Goal: Task Accomplishment & Management: Use online tool/utility

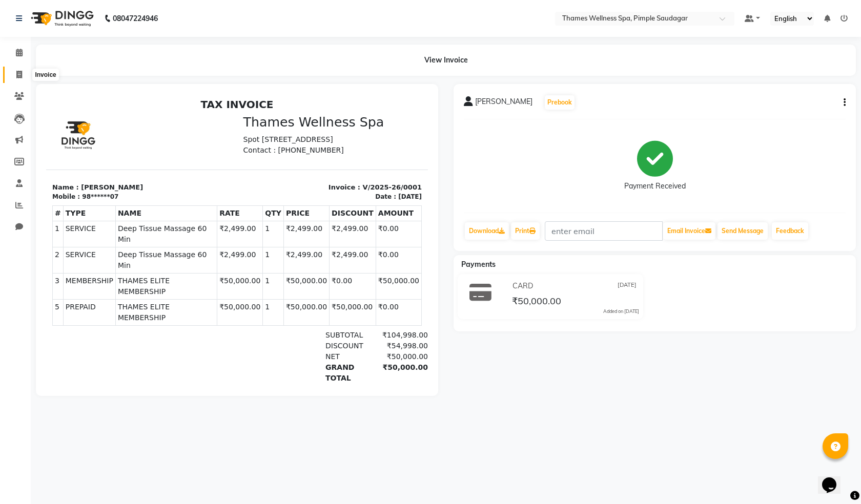
click at [25, 76] on span at bounding box center [19, 75] width 18 height 12
select select "service"
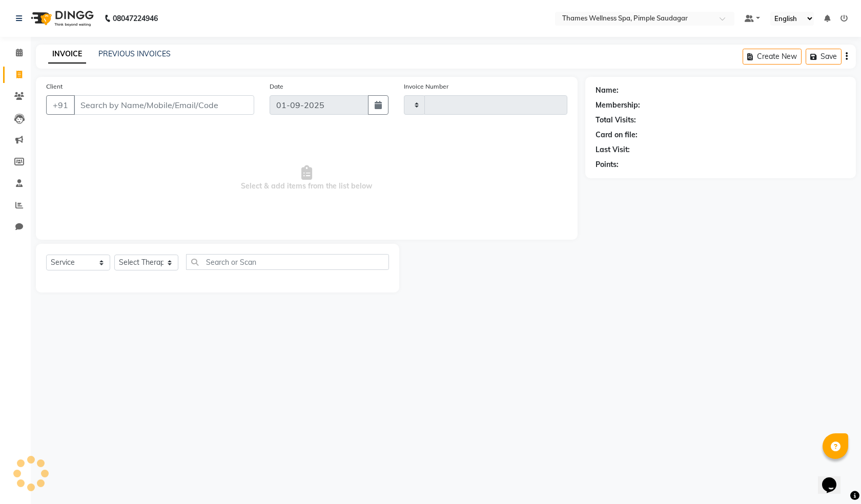
type input "0081"
select select "8709"
click at [20, 52] on icon at bounding box center [19, 53] width 7 height 8
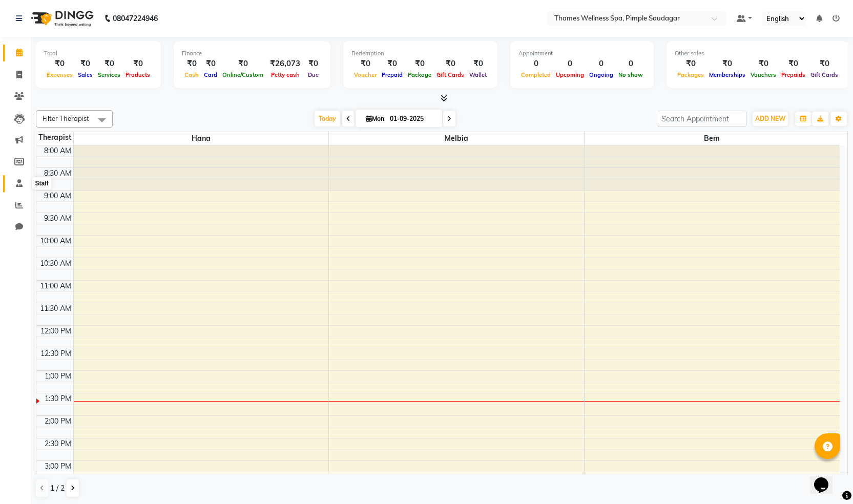
click at [24, 179] on span at bounding box center [19, 184] width 18 height 12
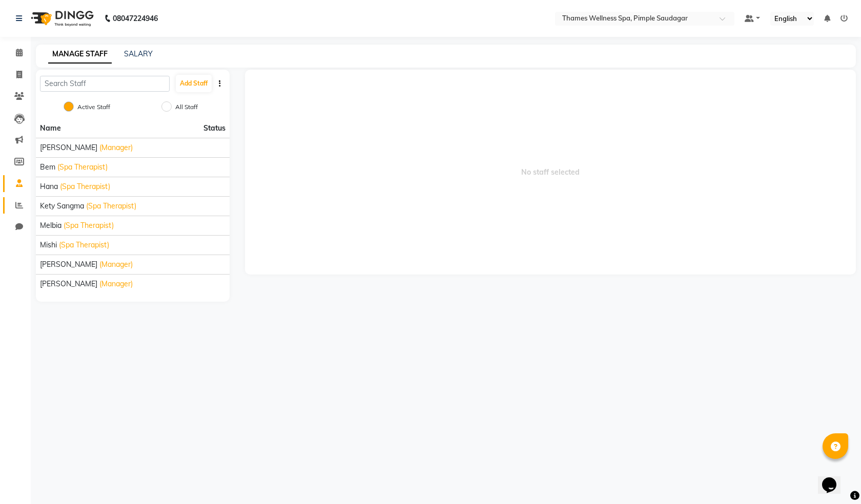
click at [27, 198] on link "Reports" at bounding box center [15, 205] width 25 height 17
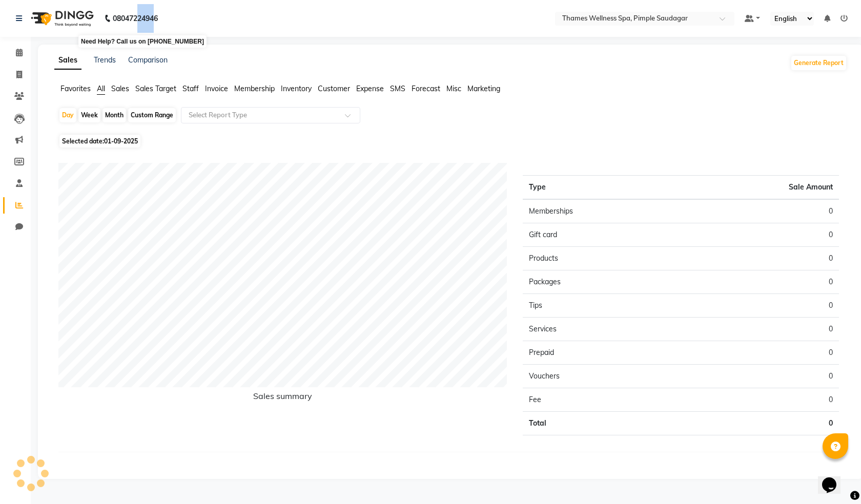
click at [138, 23] on b "08047224946" at bounding box center [135, 18] width 45 height 29
click at [25, 97] on span at bounding box center [19, 97] width 18 height 12
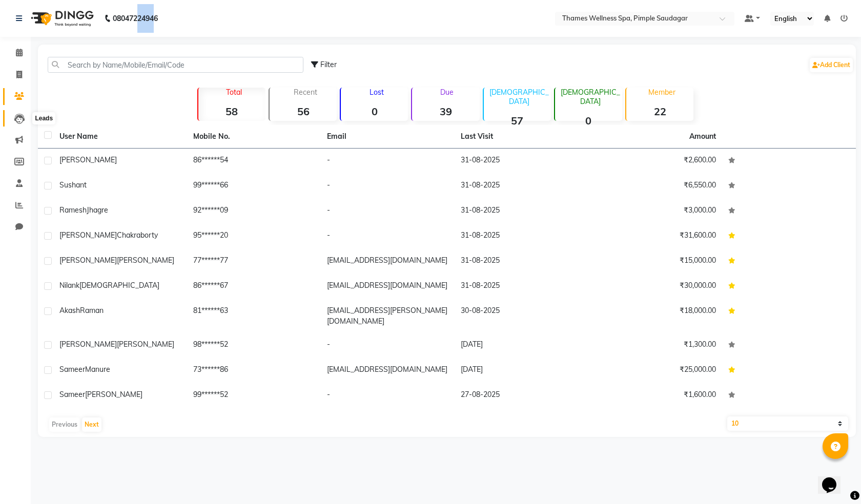
click at [13, 119] on span at bounding box center [19, 119] width 18 height 12
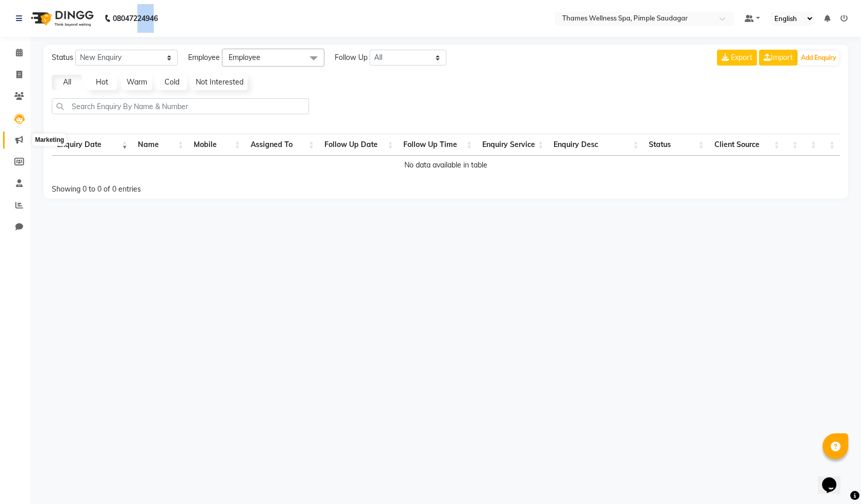
click at [16, 146] on span at bounding box center [19, 140] width 18 height 12
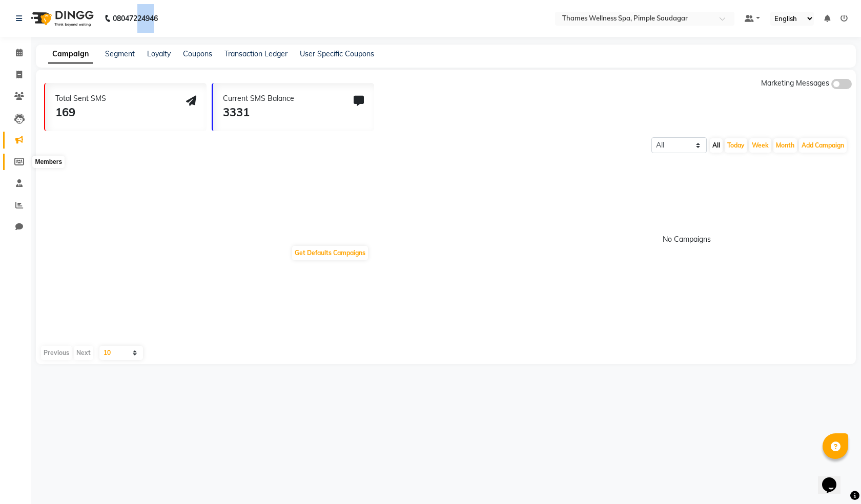
click at [18, 162] on icon at bounding box center [19, 162] width 10 height 8
select select
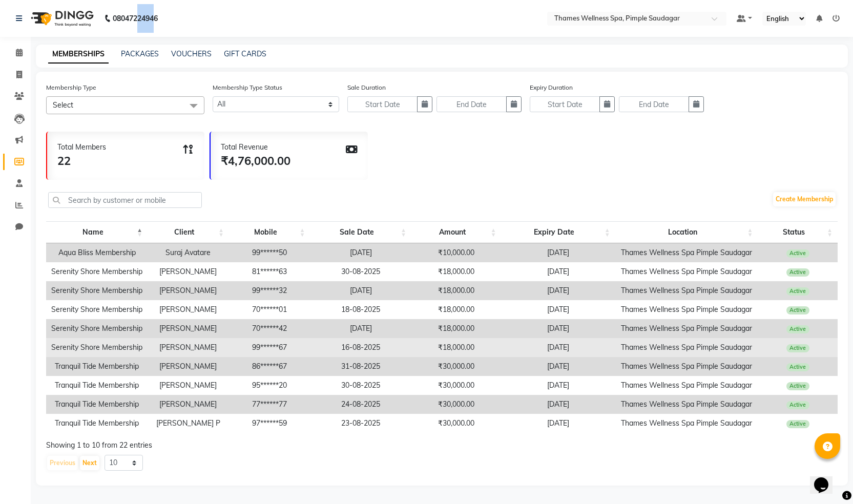
scroll to position [5, 0]
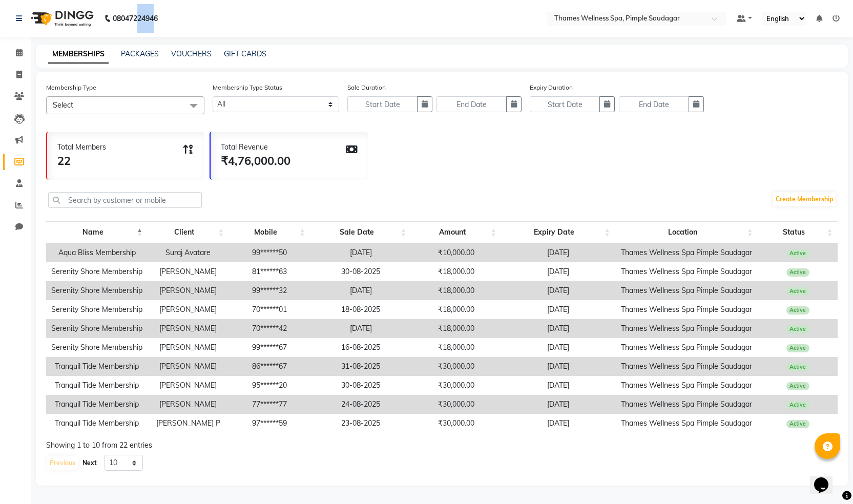
click at [91, 466] on button "Next" at bounding box center [89, 463] width 19 height 14
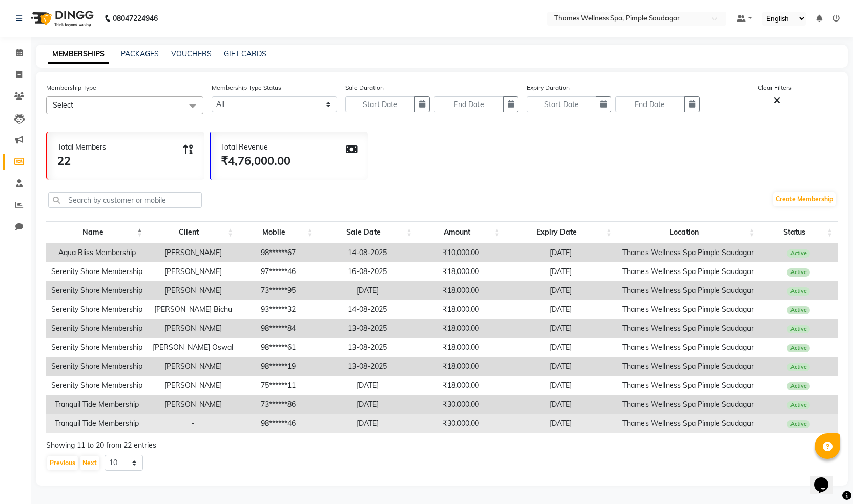
click at [200, 419] on td "-" at bounding box center [193, 423] width 91 height 19
click at [190, 419] on td "-" at bounding box center [193, 423] width 91 height 19
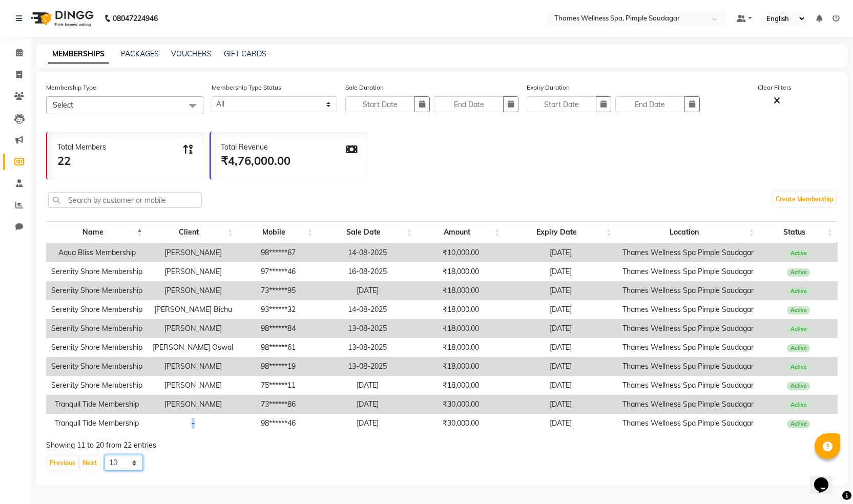
click at [135, 466] on select "10 20 50 100" at bounding box center [124, 463] width 38 height 16
click at [190, 466] on div "Previous Next 10 20 50 100" at bounding box center [442, 463] width 792 height 16
click at [96, 466] on button "Next" at bounding box center [89, 463] width 19 height 14
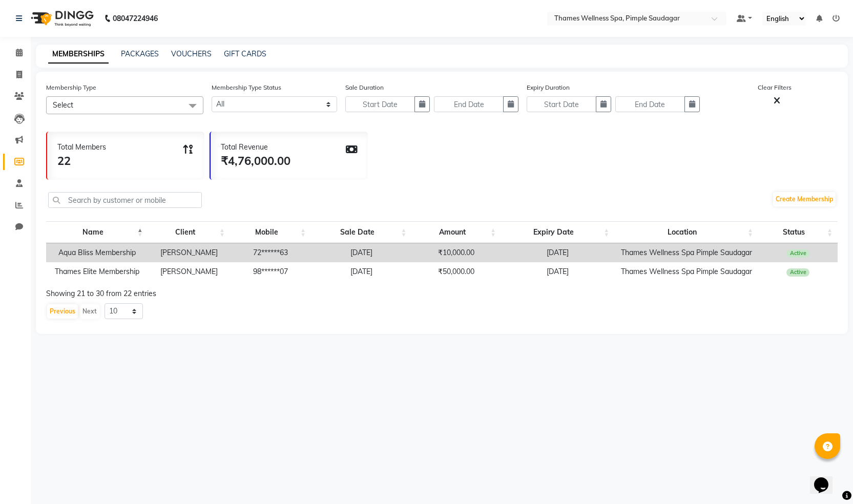
scroll to position [0, 0]
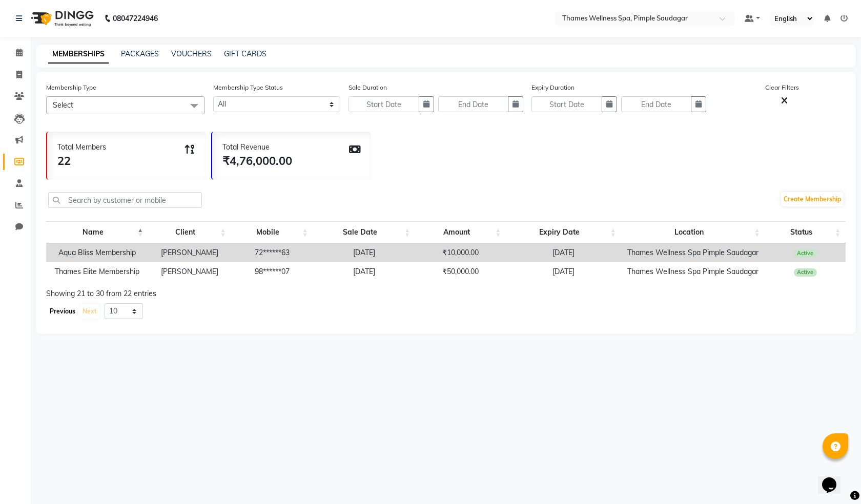
click at [54, 319] on button "Previous" at bounding box center [62, 311] width 31 height 14
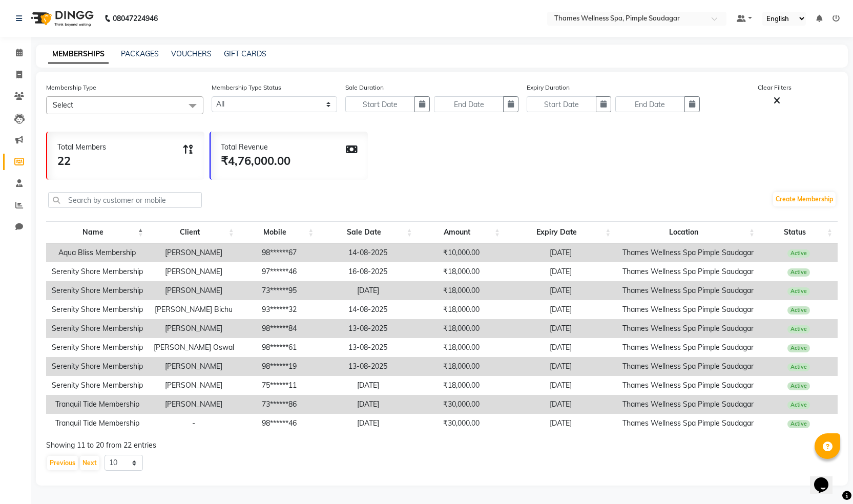
click at [350, 147] on icon at bounding box center [352, 150] width 12 height 10
click at [188, 107] on span at bounding box center [192, 105] width 20 height 19
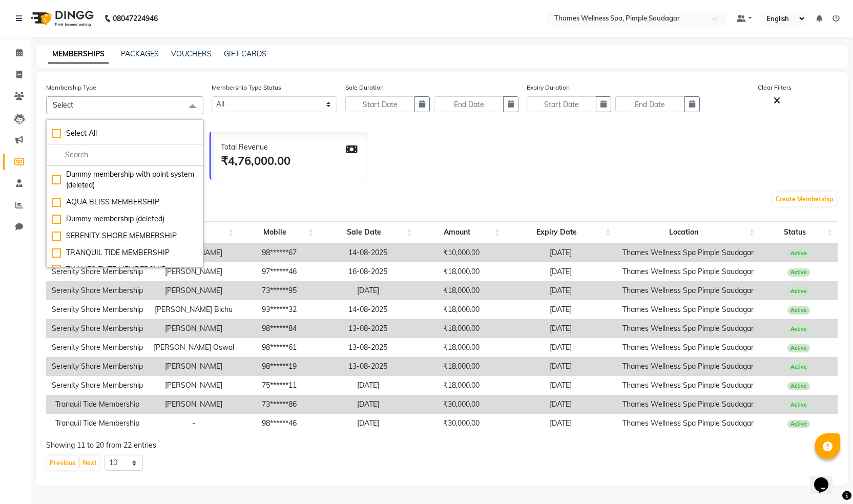
click at [334, 142] on div "Total Revenue ₹4,76,000.00" at bounding box center [289, 156] width 157 height 48
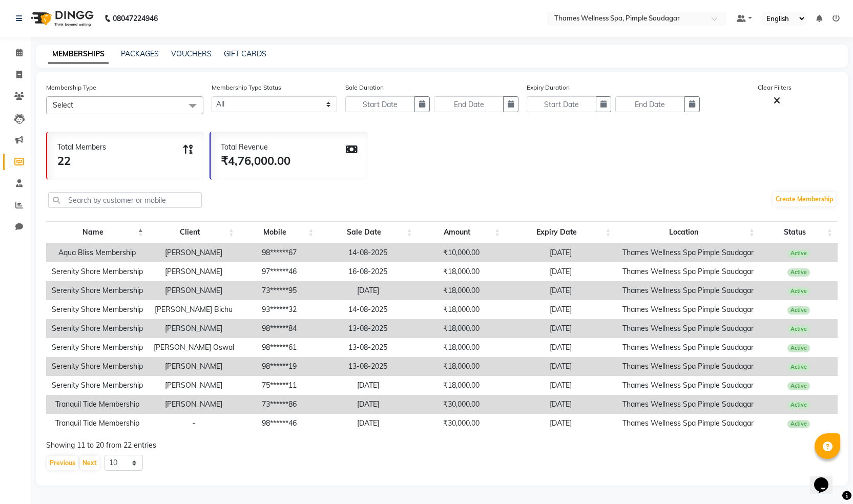
scroll to position [5, 0]
click at [25, 69] on span at bounding box center [19, 75] width 18 height 12
select select "service"
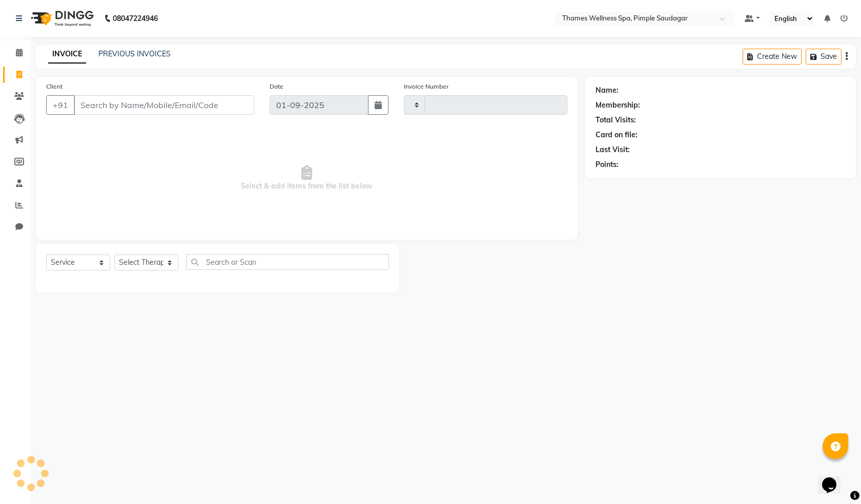
type input "0081"
select select "8709"
click at [126, 107] on input "Client" at bounding box center [164, 104] width 180 height 19
paste input "8602967367"
type input "8602967367"
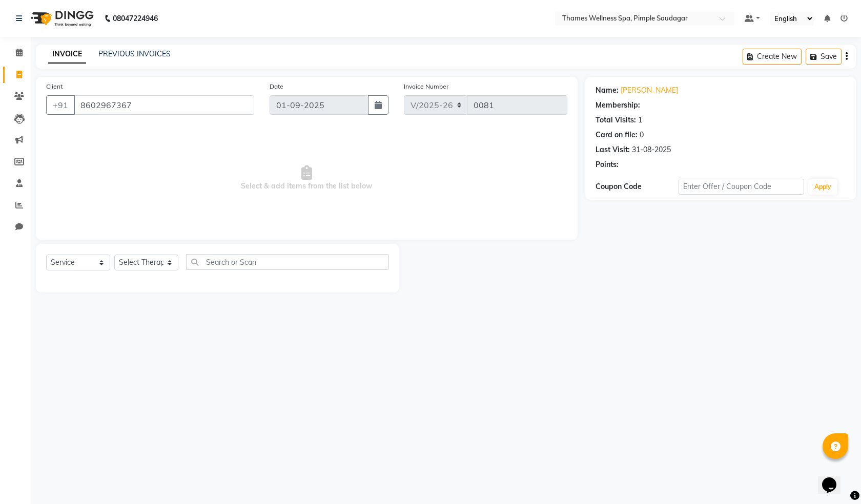
select select "1: Object"
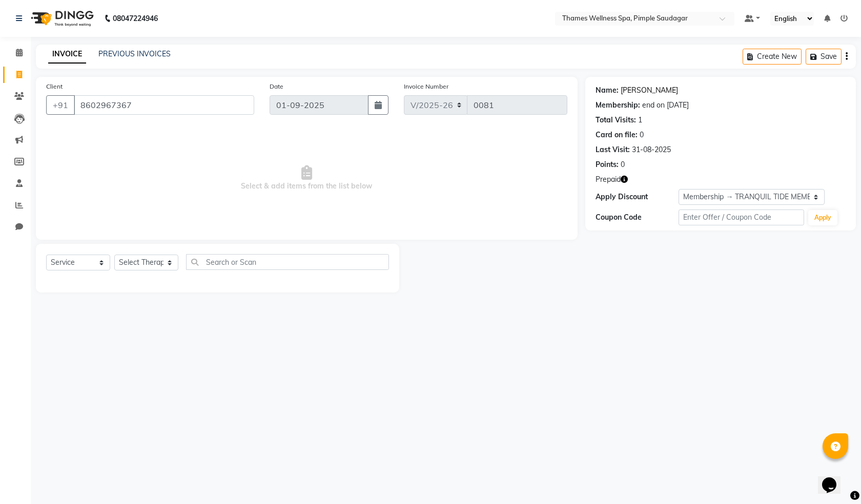
click at [628, 91] on link "[PERSON_NAME]" at bounding box center [649, 90] width 57 height 11
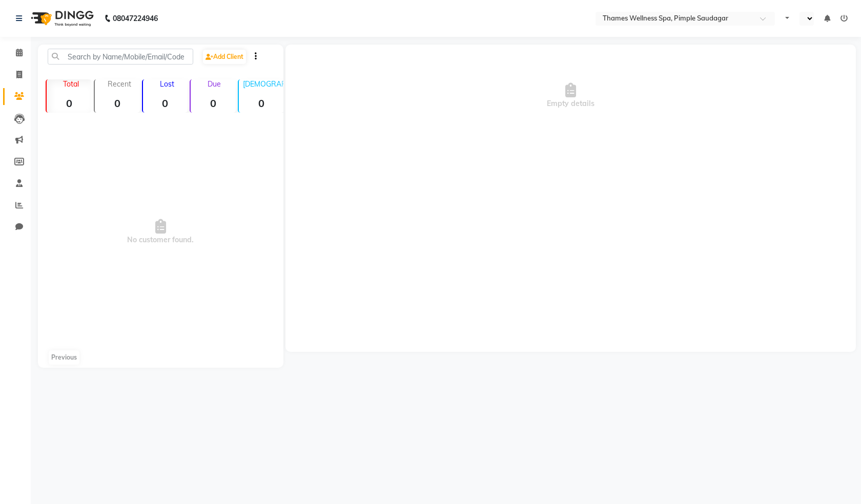
select select "en"
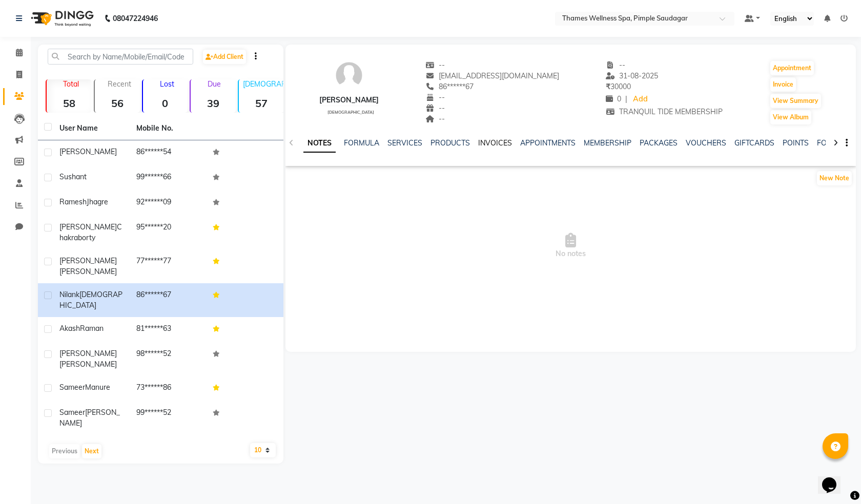
click at [497, 141] on link "INVOICES" at bounding box center [495, 142] width 34 height 9
click at [15, 74] on span at bounding box center [19, 75] width 18 height 12
select select "service"
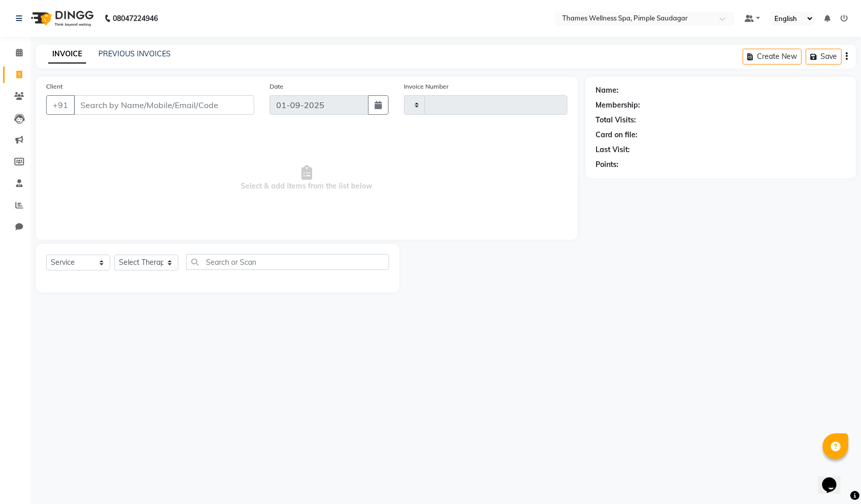
type input "0081"
select select "8709"
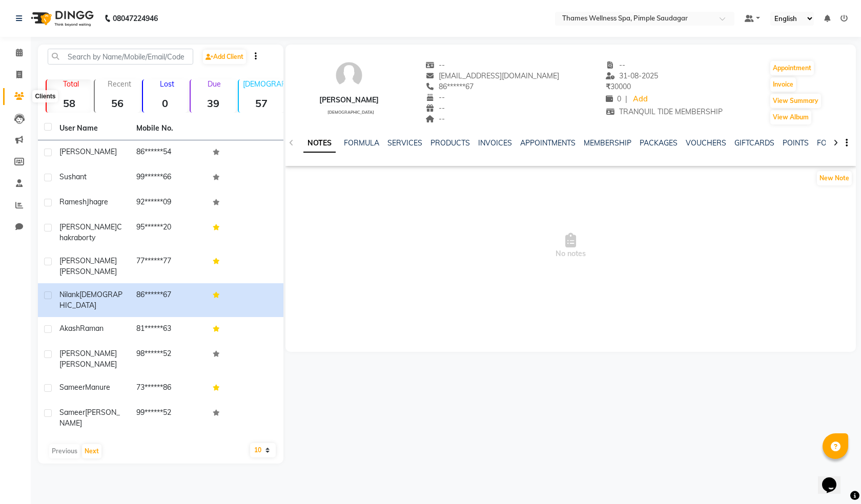
click at [18, 96] on icon at bounding box center [19, 96] width 10 height 8
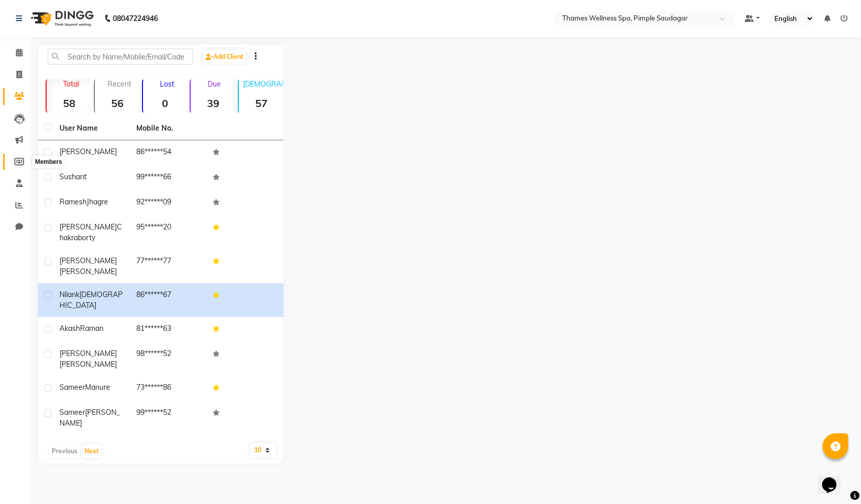
click at [19, 162] on icon at bounding box center [19, 162] width 10 height 8
select select
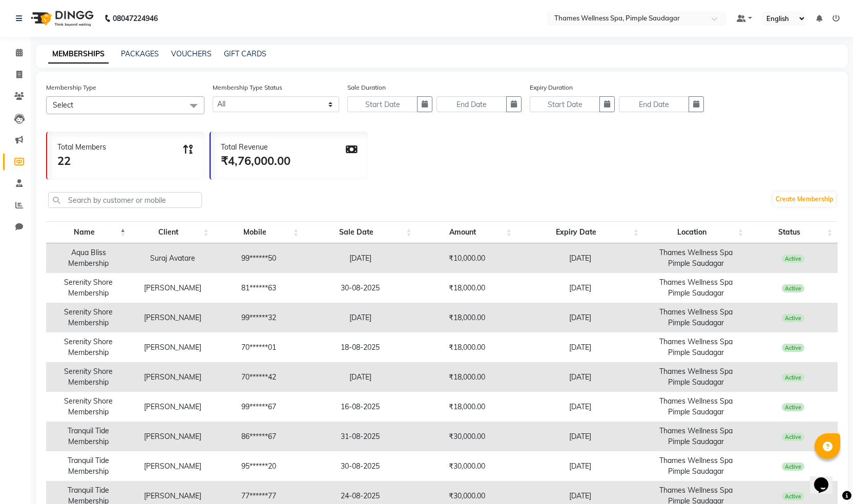
click at [184, 148] on icon at bounding box center [188, 150] width 12 height 10
click at [190, 146] on icon at bounding box center [188, 150] width 12 height 10
click at [191, 146] on icon at bounding box center [188, 150] width 12 height 10
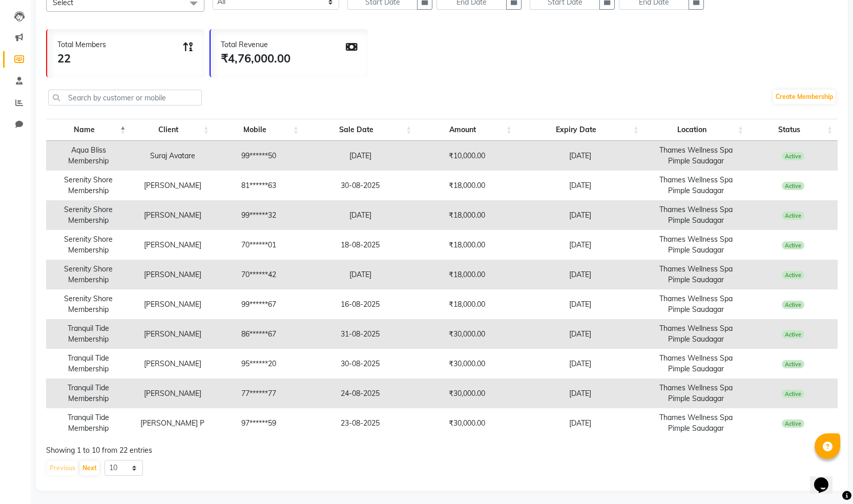
scroll to position [105, 0]
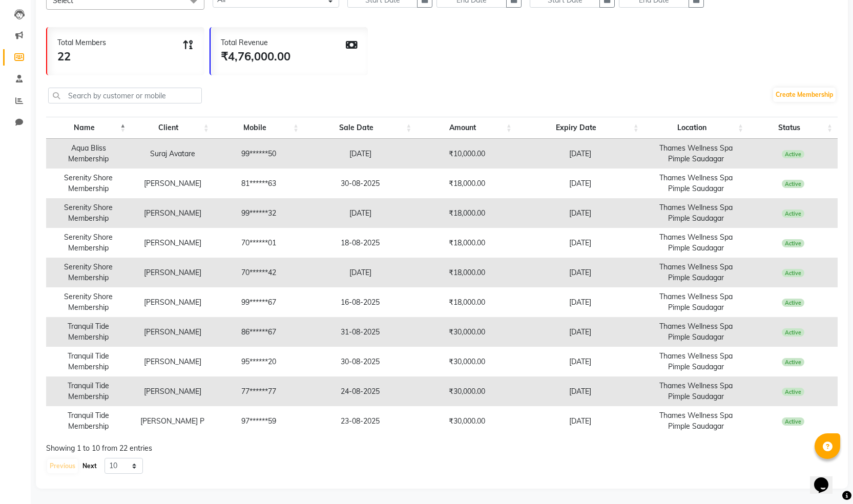
click at [83, 464] on button "Next" at bounding box center [89, 466] width 19 height 14
click at [93, 469] on button "Next" at bounding box center [89, 466] width 19 height 14
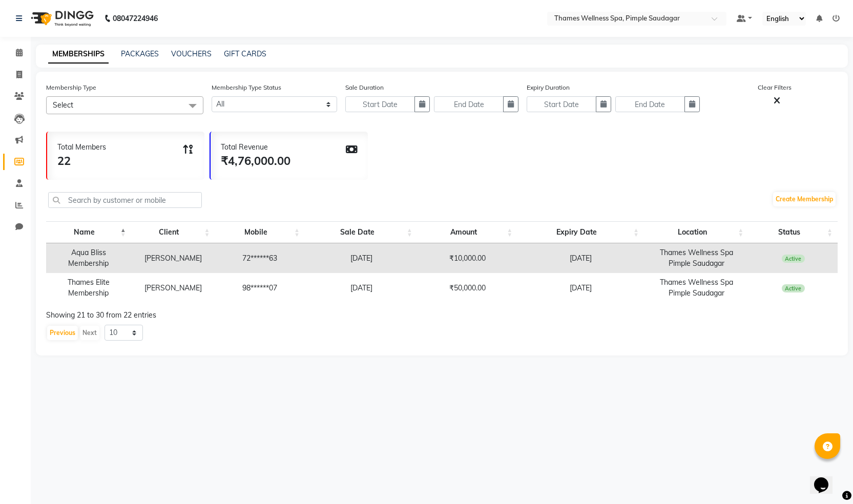
scroll to position [0, 0]
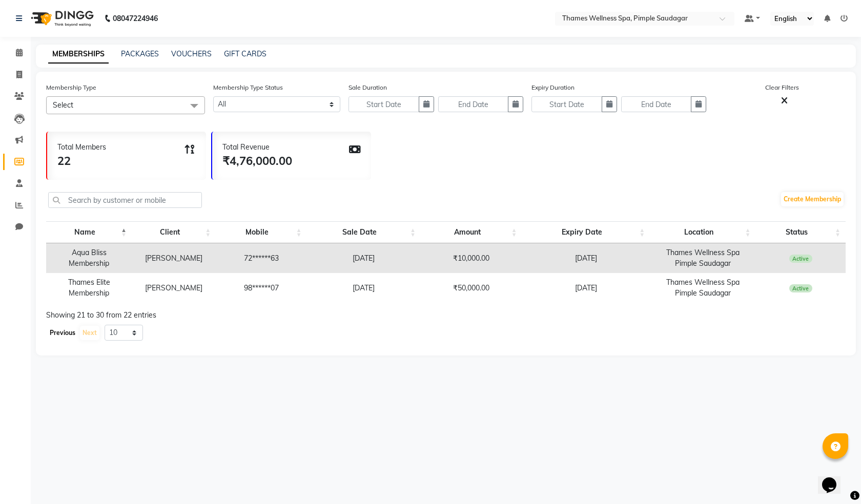
click at [56, 333] on button "Previous" at bounding box center [62, 333] width 31 height 14
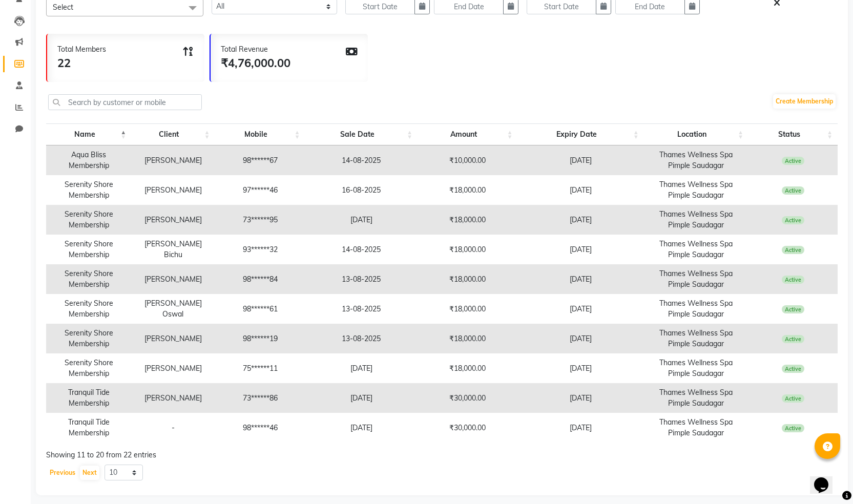
scroll to position [105, 0]
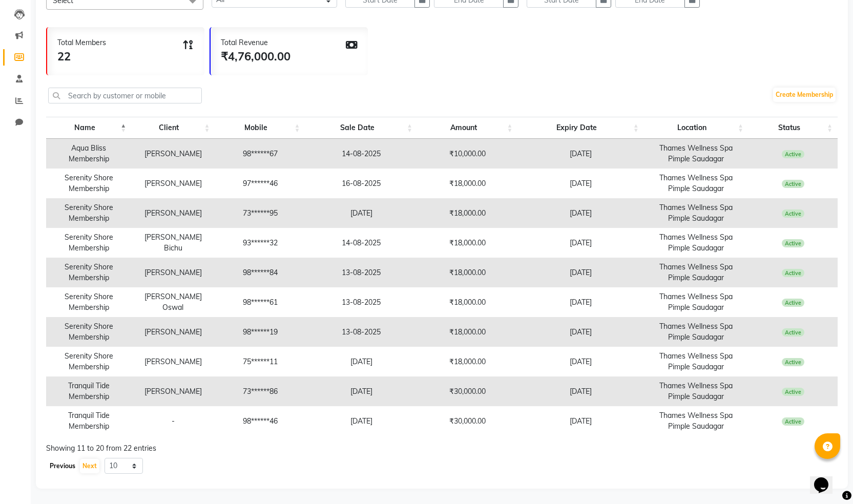
click at [58, 468] on button "Previous" at bounding box center [62, 466] width 31 height 14
click at [95, 465] on button "Next" at bounding box center [89, 466] width 19 height 14
click at [83, 460] on button "Next" at bounding box center [89, 466] width 19 height 14
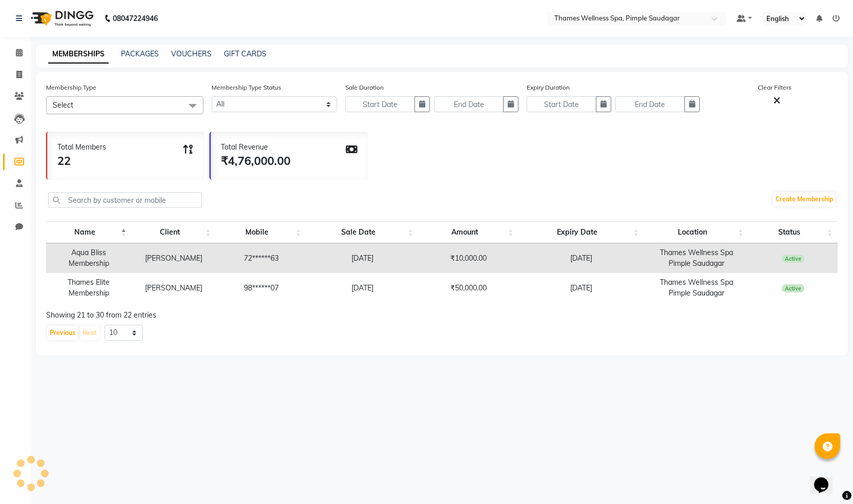
scroll to position [0, 0]
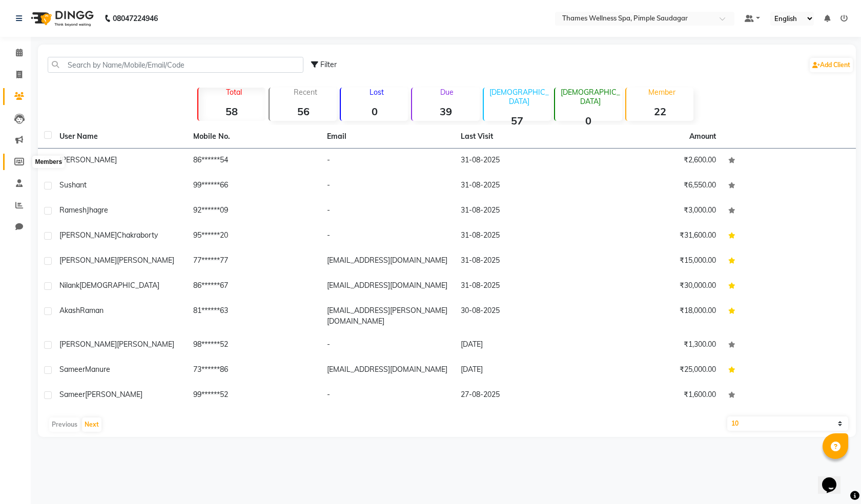
click at [20, 158] on icon at bounding box center [19, 162] width 10 height 8
select select
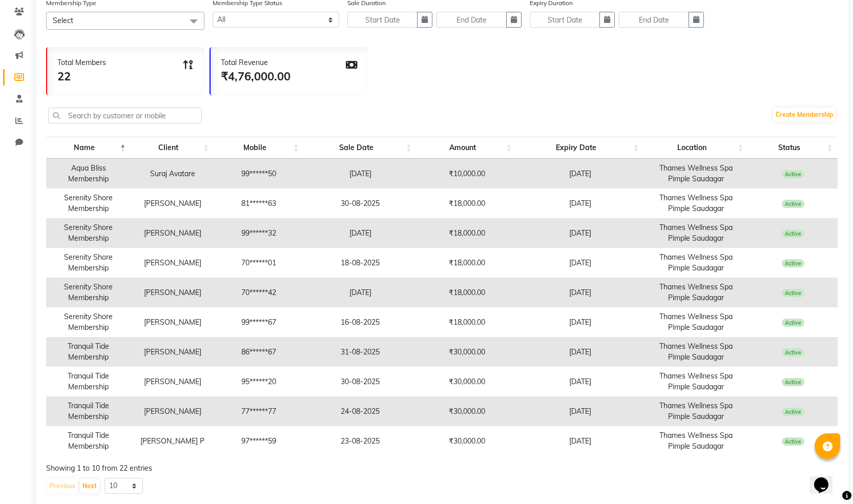
scroll to position [105, 0]
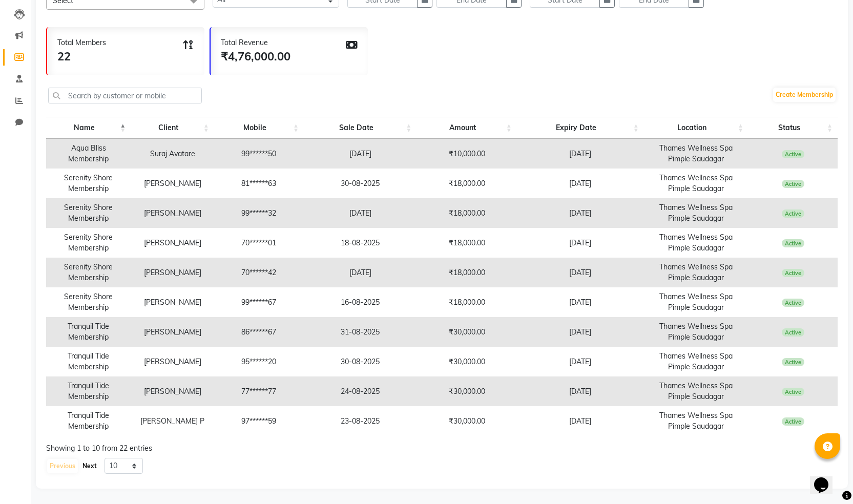
click at [95, 466] on button "Next" at bounding box center [89, 466] width 19 height 14
click at [91, 468] on button "Next" at bounding box center [89, 466] width 19 height 14
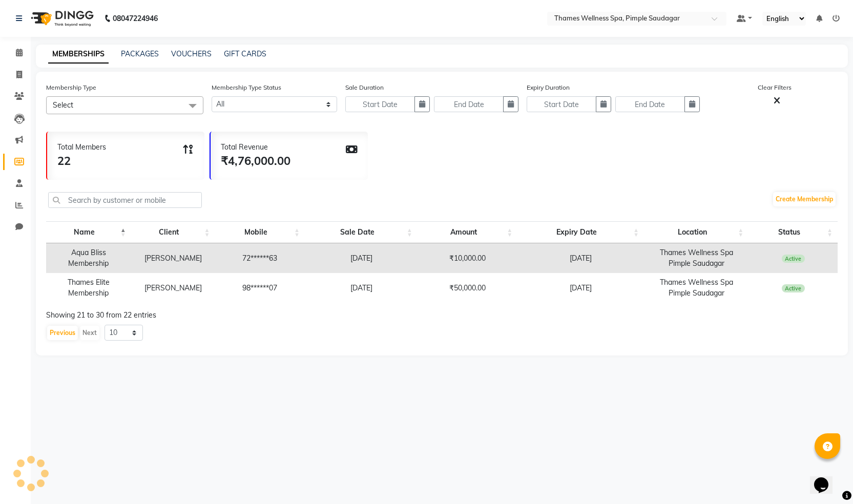
scroll to position [0, 0]
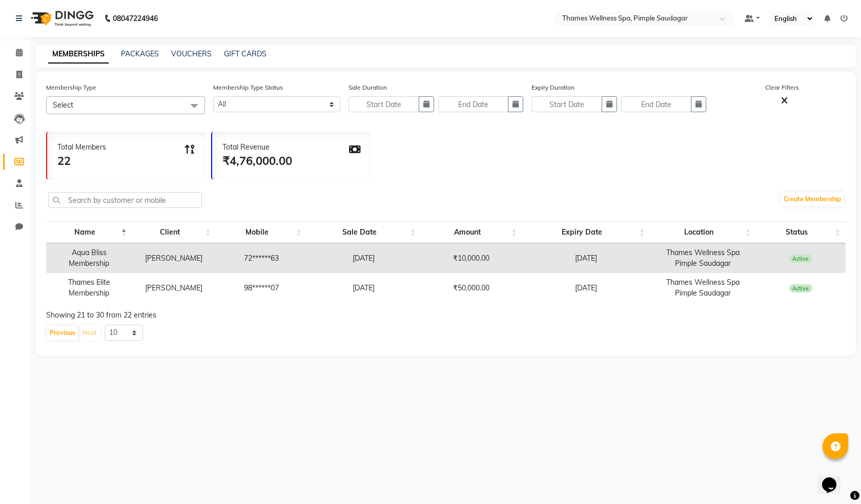
click at [205, 110] on div "Membership Type Select Select All Dummy membership with point system (deleted) …" at bounding box center [445, 102] width 799 height 40
click at [199, 103] on span at bounding box center [194, 105] width 20 height 19
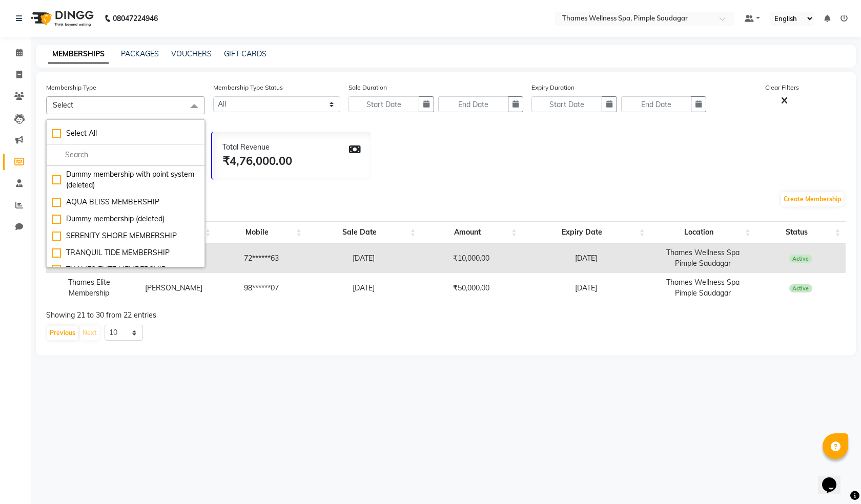
click at [418, 129] on div "Total Members 22 Total Revenue ₹4,76,000.00" at bounding box center [445, 153] width 799 height 53
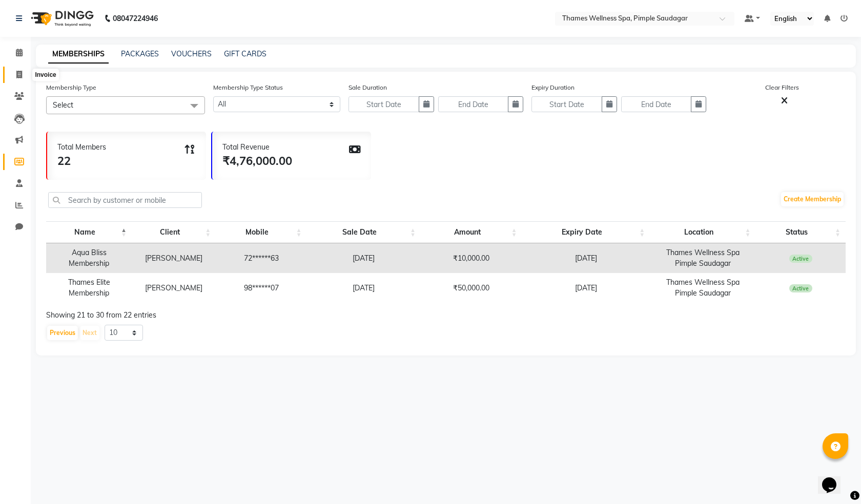
click at [23, 76] on span at bounding box center [19, 75] width 18 height 12
select select "service"
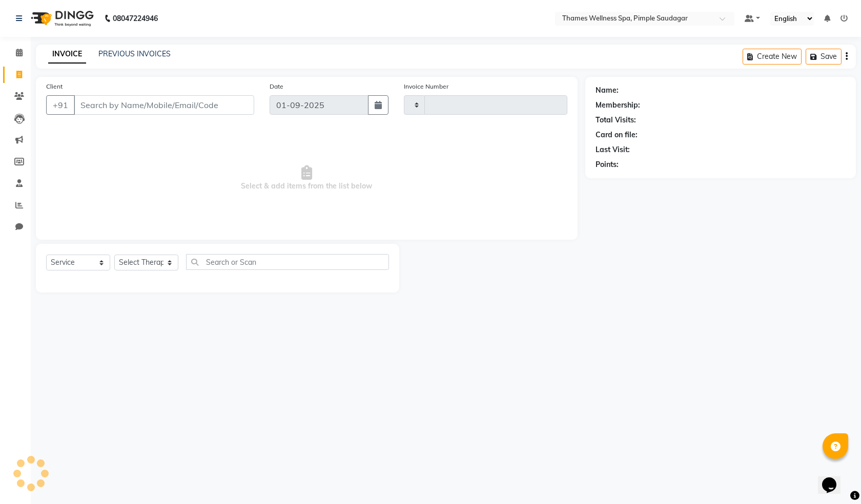
type input "0081"
select select "8709"
click at [16, 94] on icon at bounding box center [19, 96] width 10 height 8
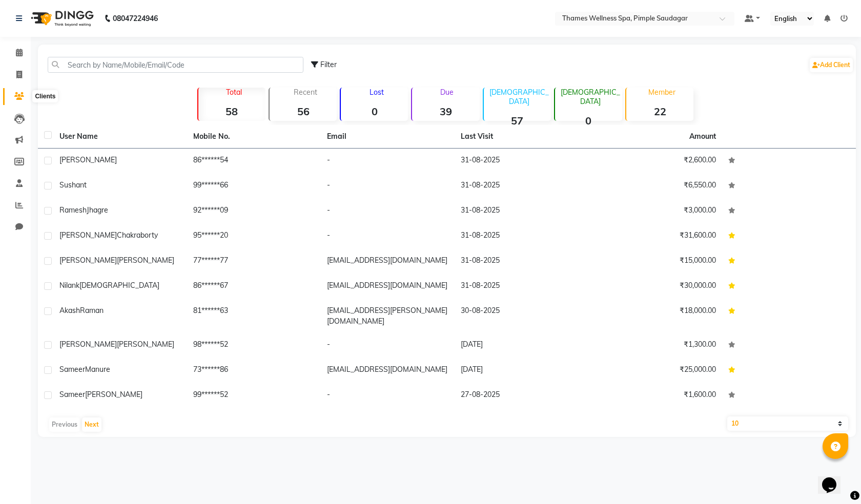
click at [16, 101] on span at bounding box center [19, 97] width 18 height 12
click at [16, 95] on icon at bounding box center [19, 96] width 10 height 8
click at [25, 162] on span at bounding box center [19, 162] width 18 height 12
select select
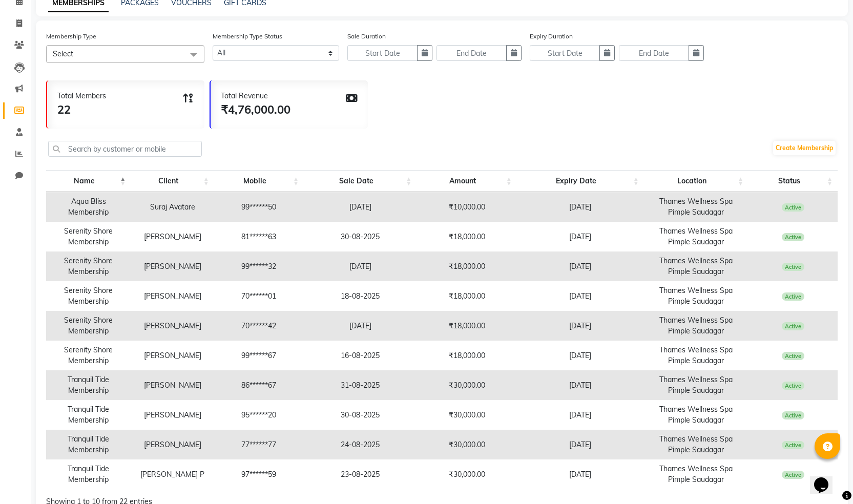
scroll to position [102, 0]
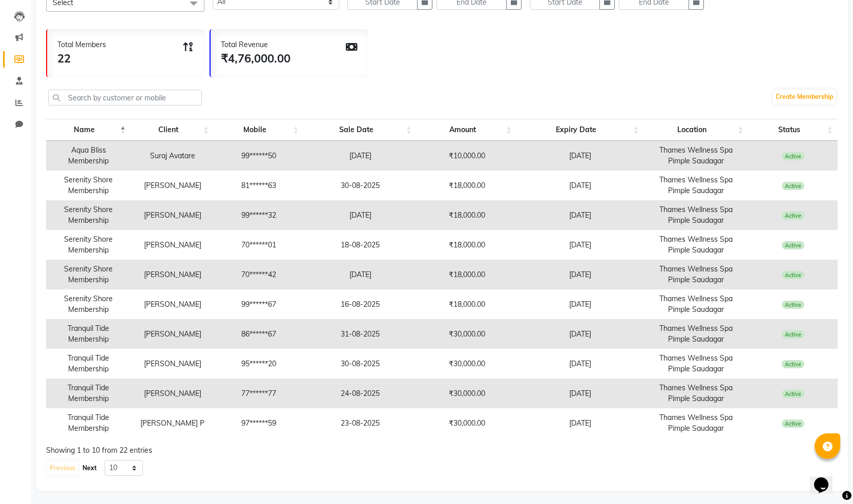
click at [87, 465] on button "Next" at bounding box center [89, 468] width 19 height 14
click at [99, 469] on div "Previous Next" at bounding box center [73, 468] width 54 height 16
click at [92, 468] on button "Next" at bounding box center [89, 468] width 19 height 14
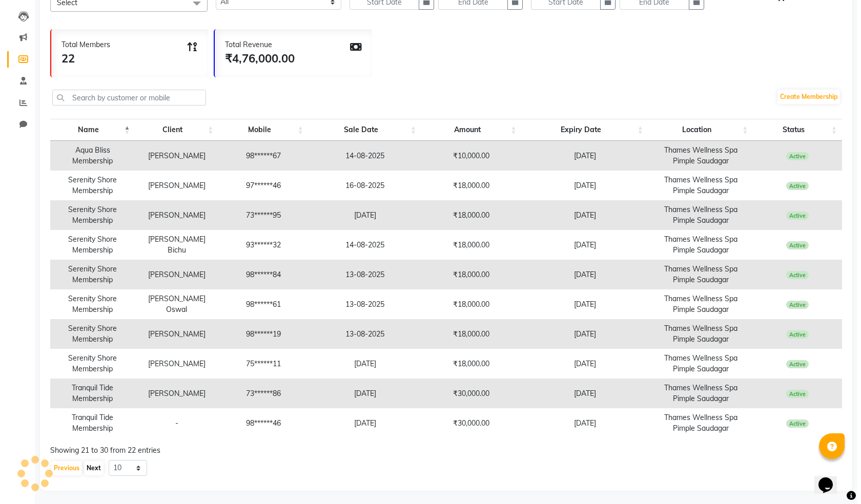
scroll to position [0, 0]
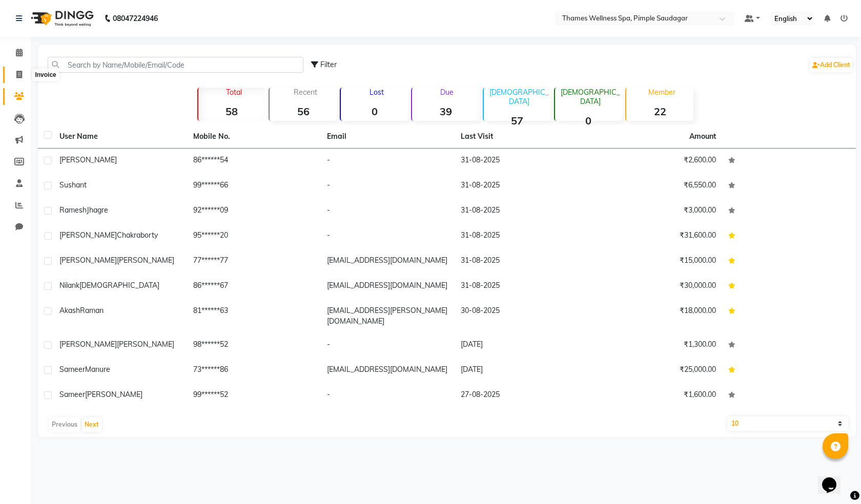
click at [13, 70] on span at bounding box center [19, 75] width 18 height 12
select select "8709"
select select "service"
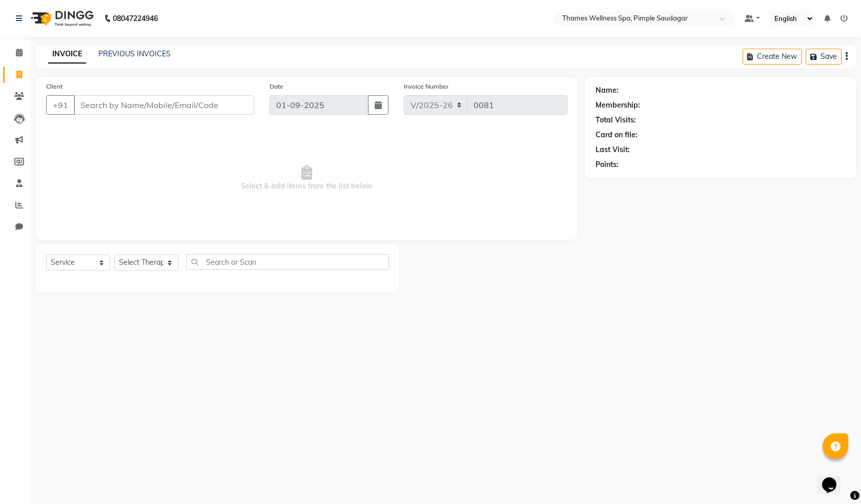
click at [124, 102] on input "Client" at bounding box center [164, 104] width 180 height 19
